Goal: Information Seeking & Learning: Learn about a topic

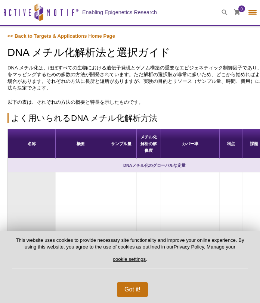
select select "[GEOGRAPHIC_DATA]"
select select "日本語"
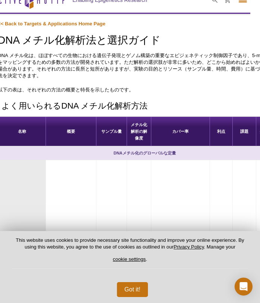
scroll to position [12, 12]
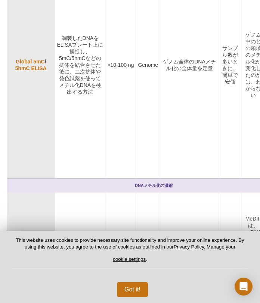
click at [122, 146] on td ">10‑100 ng" at bounding box center [120, 64] width 31 height 227
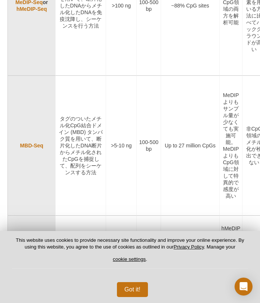
scroll to position [477, 0]
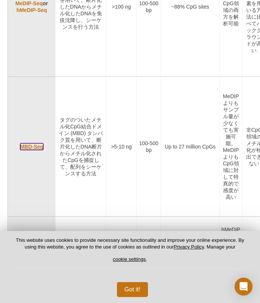
click at [28, 143] on link "MBD-Seq" at bounding box center [31, 146] width 23 height 7
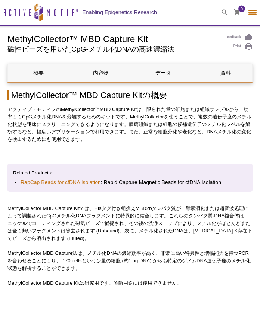
select select "[GEOGRAPHIC_DATA]"
select select "日本語"
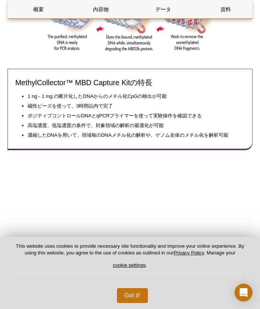
scroll to position [455, 0]
